Goal: Information Seeking & Learning: Find specific fact

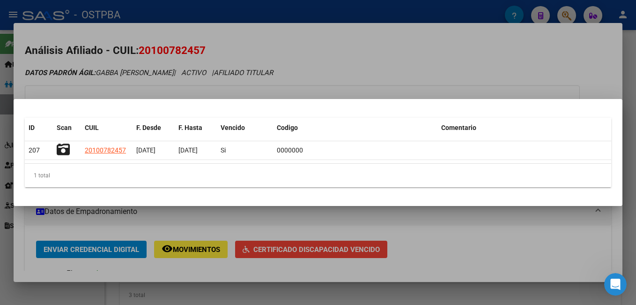
click at [582, 52] on div at bounding box center [318, 152] width 636 height 305
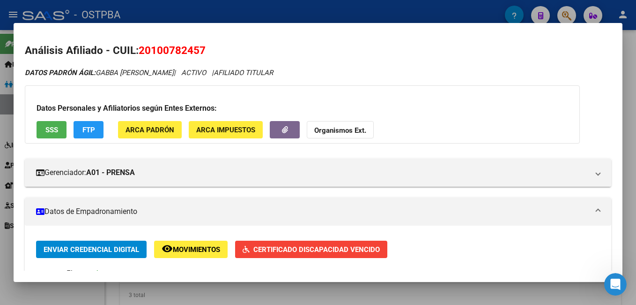
click at [338, 7] on div at bounding box center [318, 152] width 636 height 305
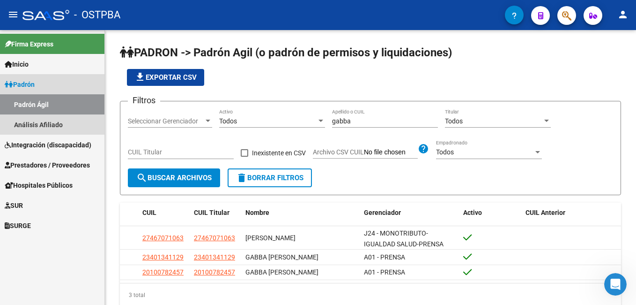
click at [34, 86] on span "Padrón" at bounding box center [20, 84] width 30 height 10
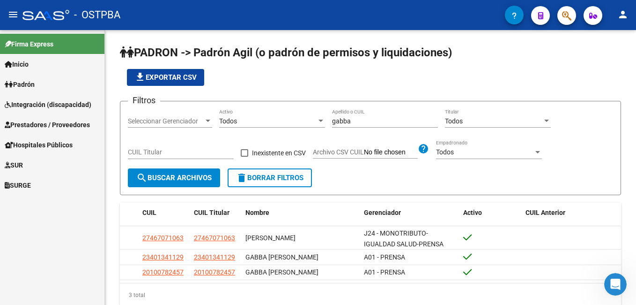
click at [34, 104] on span "Integración (discapacidad)" at bounding box center [48, 104] width 87 height 10
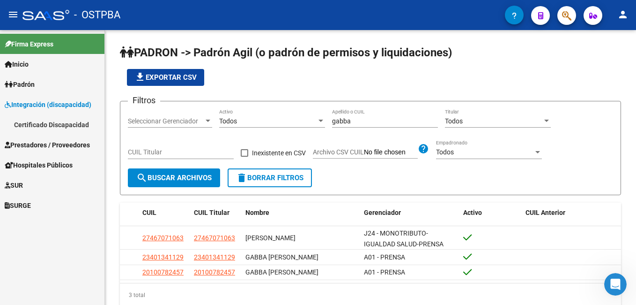
click at [35, 89] on span "Padrón" at bounding box center [20, 84] width 30 height 10
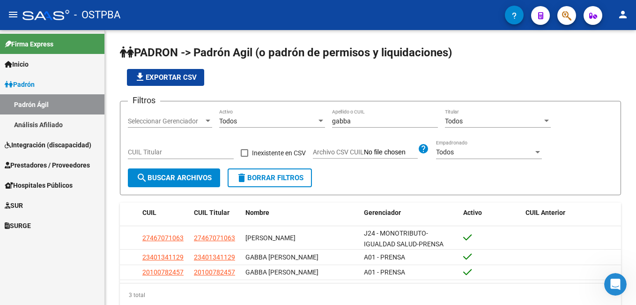
click at [46, 100] on link "Padrón Ágil" at bounding box center [52, 104] width 105 height 20
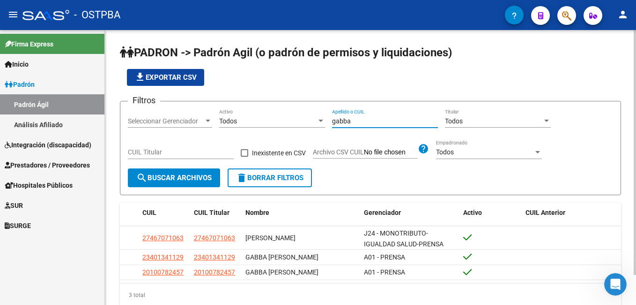
drag, startPoint x: 363, startPoint y: 124, endPoint x: 320, endPoint y: 121, distance: 42.7
click at [320, 121] on div "Filtros Seleccionar Gerenciador Seleccionar Gerenciador Todos Activo gabba Apel…" at bounding box center [370, 139] width 485 height 60
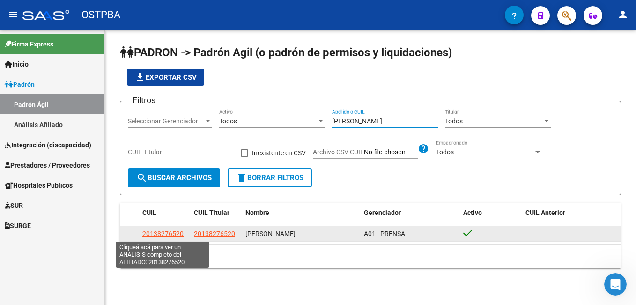
type input "[PERSON_NAME]"
click at [159, 232] on span "20138276520" at bounding box center [162, 233] width 41 height 7
type textarea "20138276520"
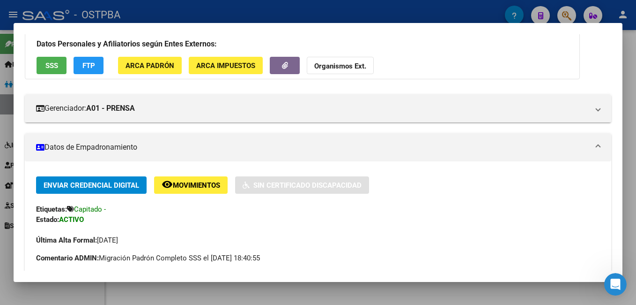
scroll to position [47, 0]
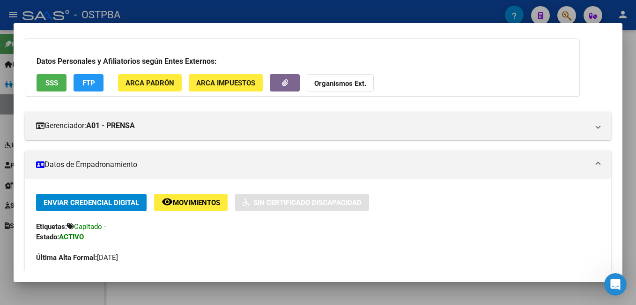
click at [260, 10] on div at bounding box center [318, 152] width 636 height 305
